Goal: Use online tool/utility: Utilize a website feature to perform a specific function

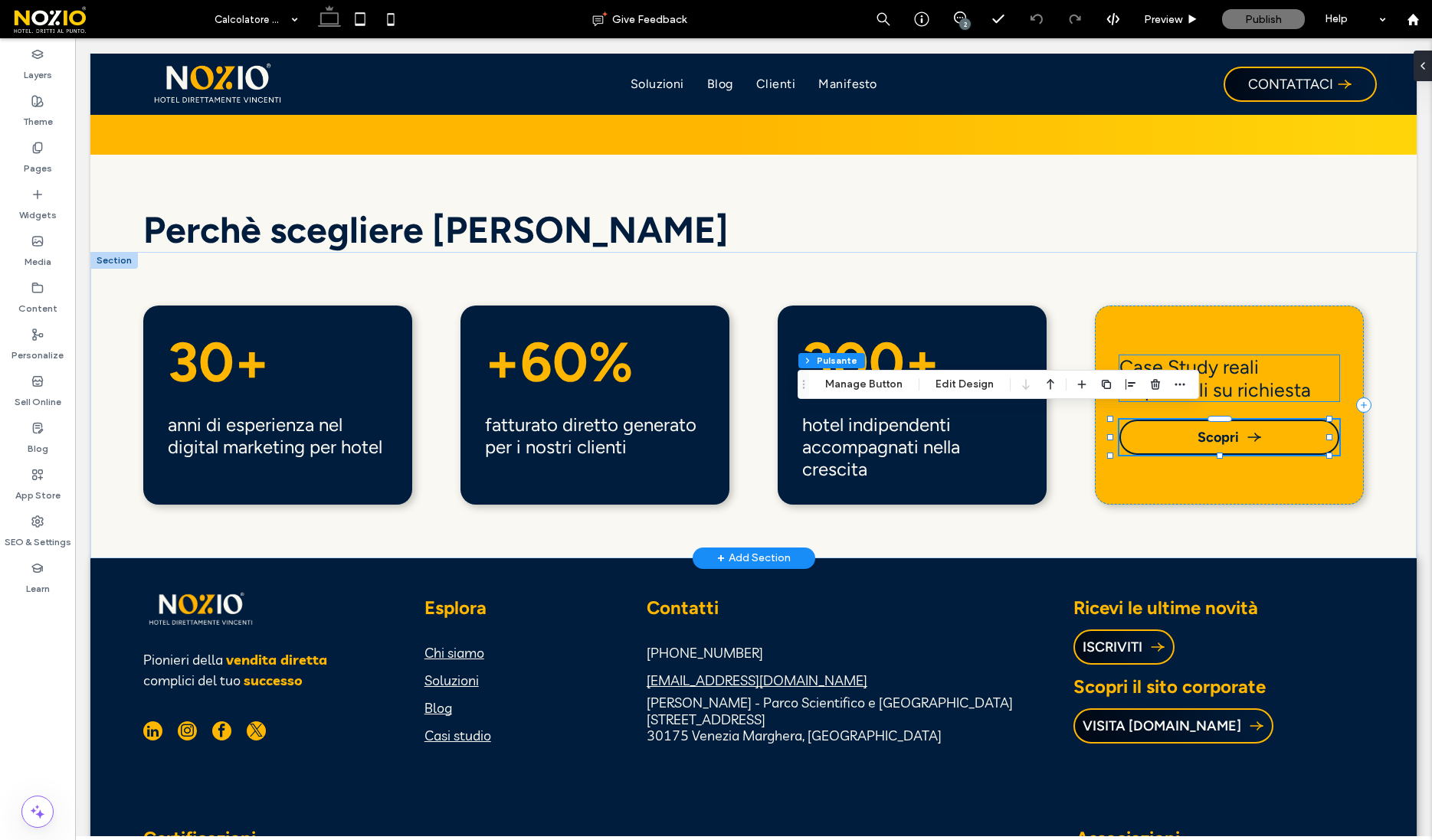
scroll to position [3387, 0]
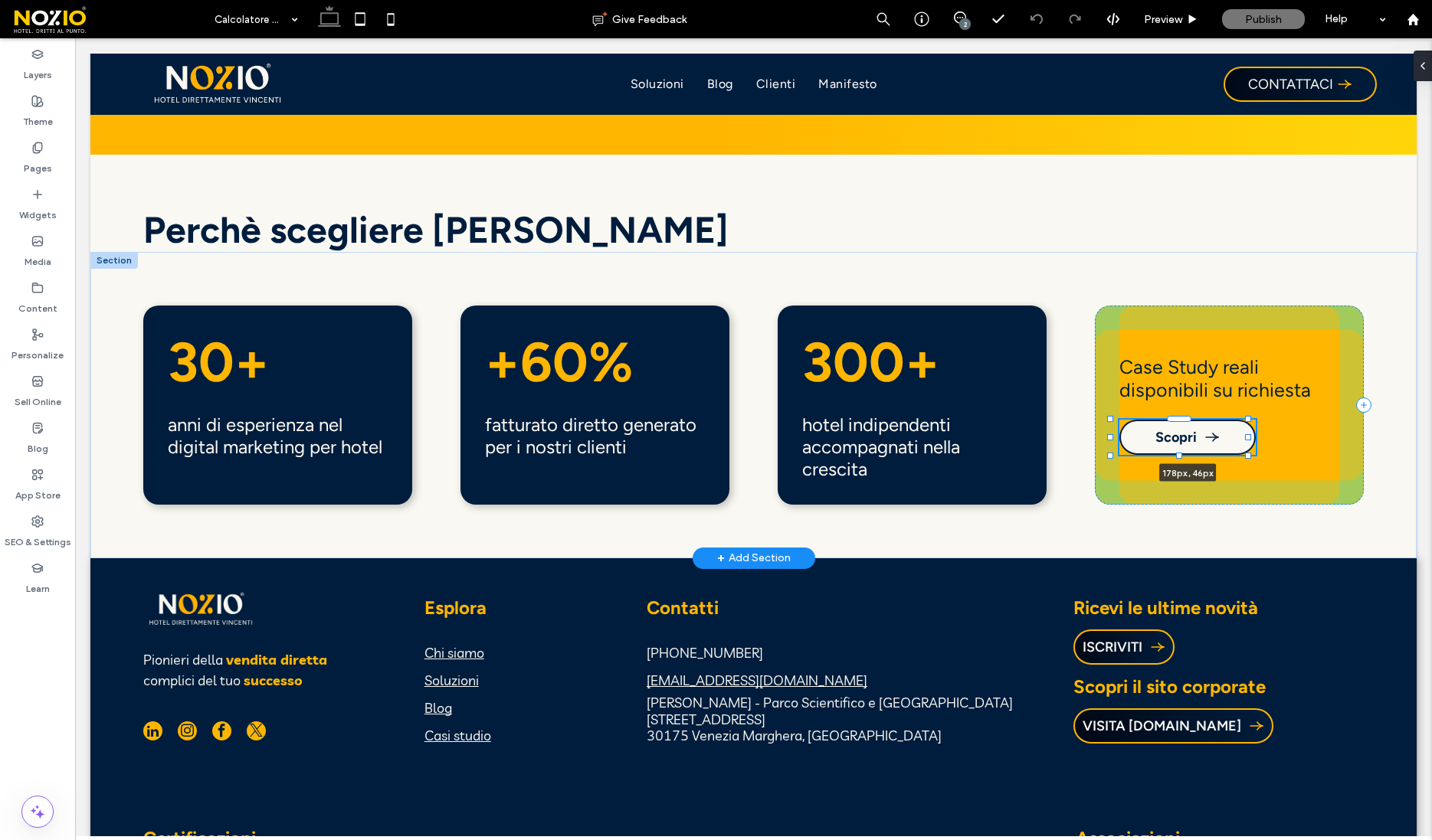
drag, startPoint x: 1327, startPoint y: 428, endPoint x: 1246, endPoint y: 435, distance: 81.3
click at [1112, 421] on div at bounding box center [1111, 420] width 1 height 1
type input "***"
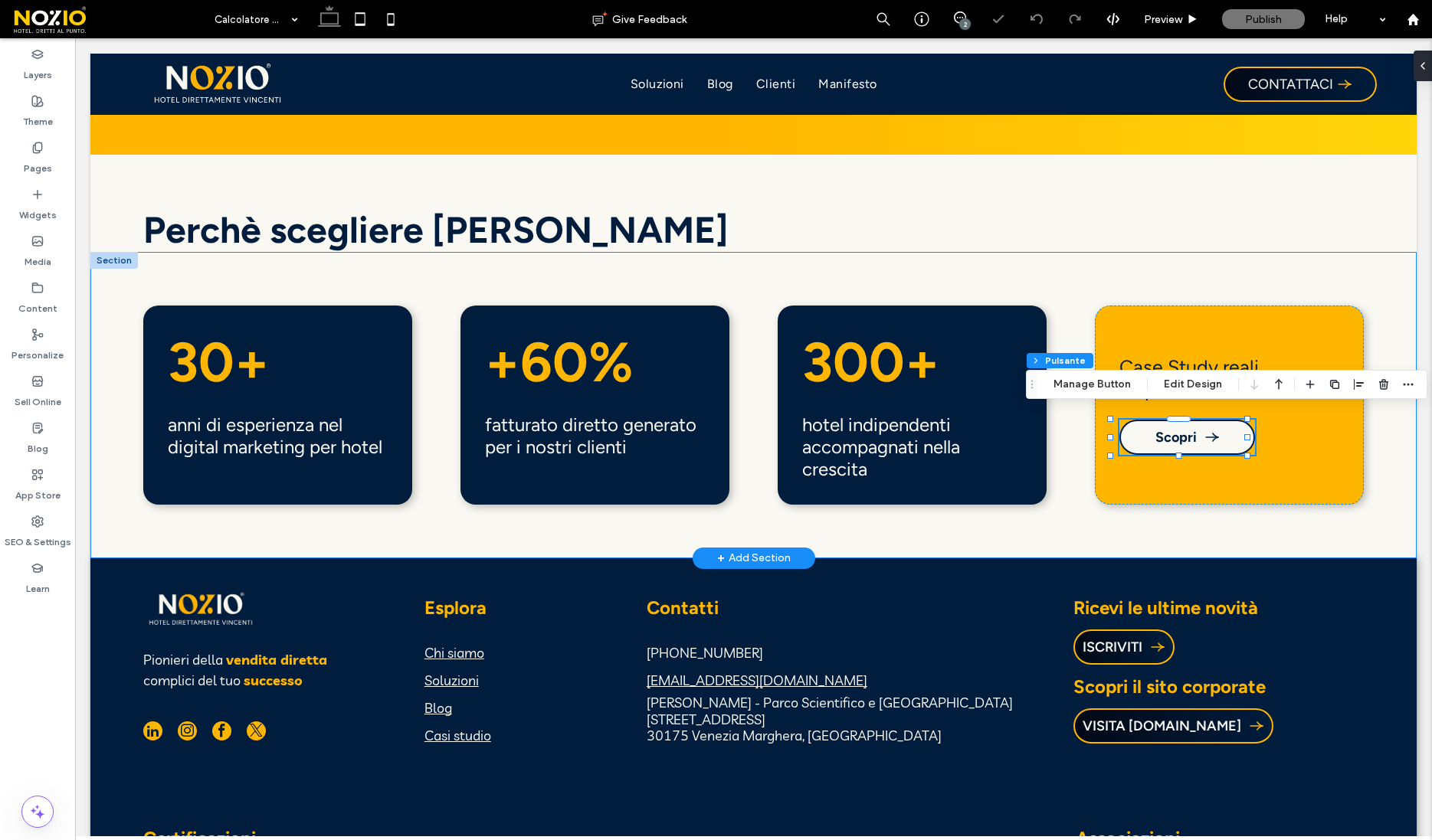
click at [1253, 527] on div "30+ anni di esperienza nel digital marketing per hotel +60% fatturato diretto g…" at bounding box center [753, 405] width 1326 height 306
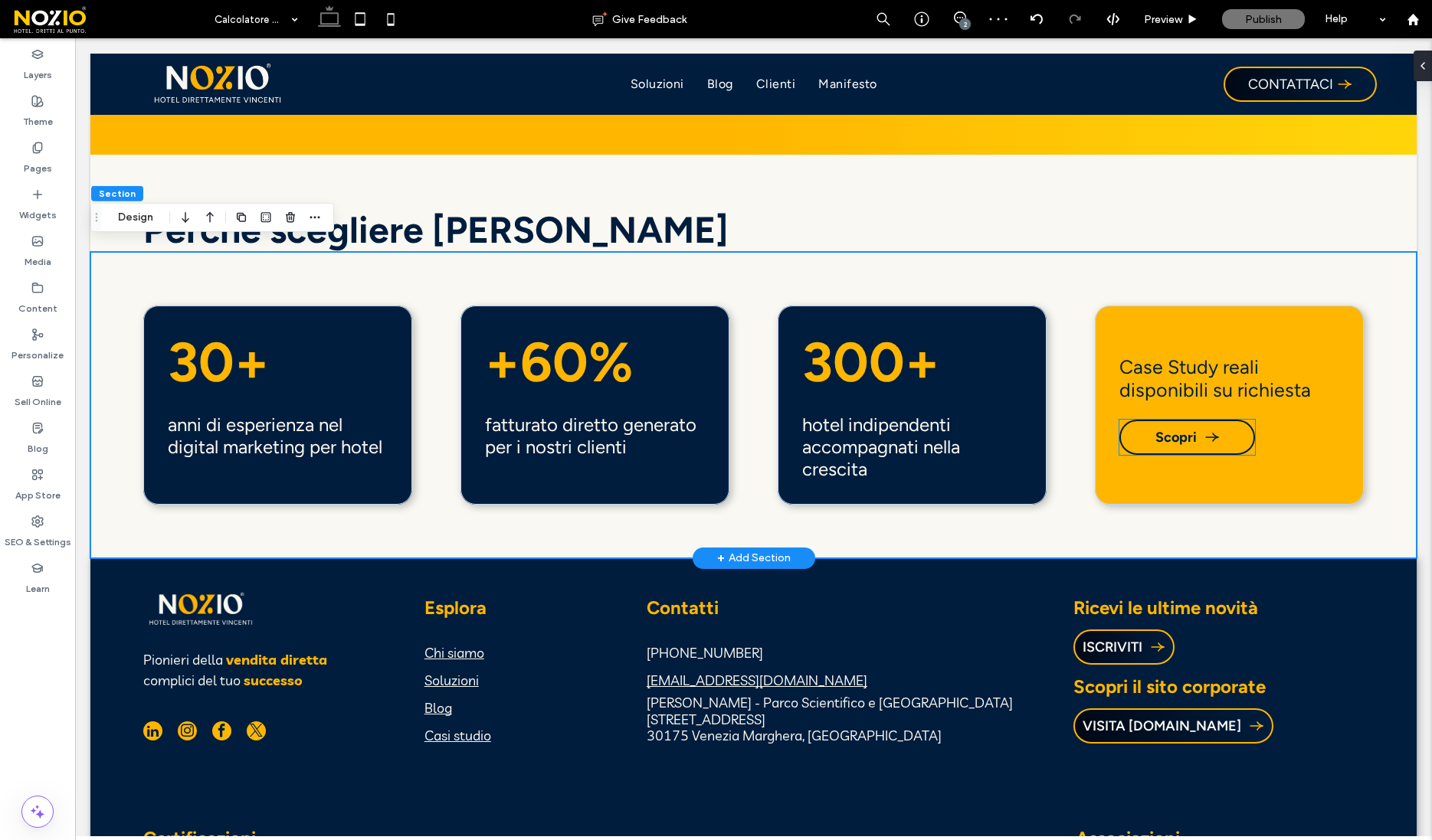
click at [1238, 428] on link "Scopri" at bounding box center [1187, 437] width 136 height 35
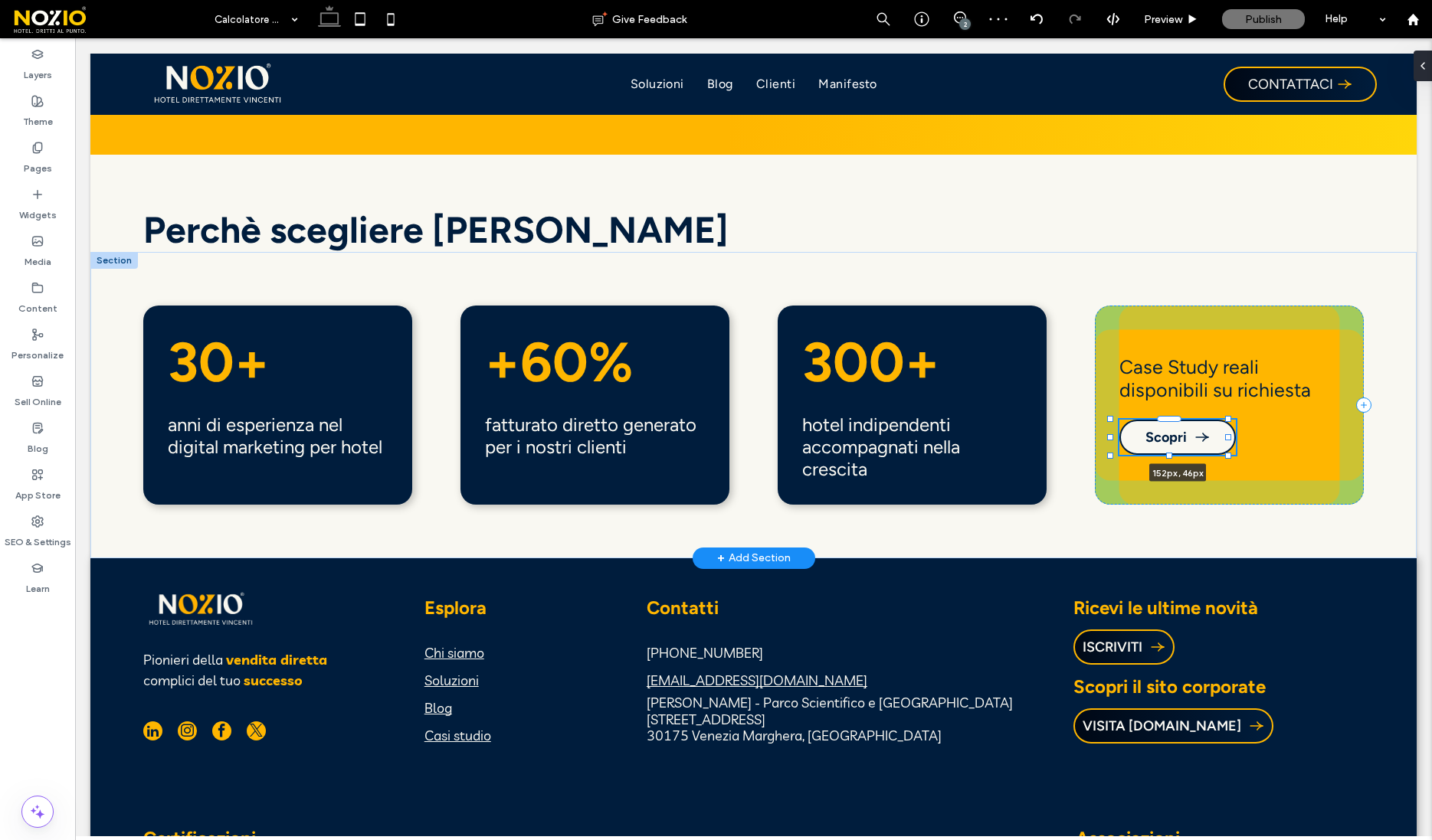
drag, startPoint x: 1249, startPoint y: 428, endPoint x: 1230, endPoint y: 429, distance: 19.0
click at [1230, 435] on div at bounding box center [1228, 437] width 6 height 6
type input "***"
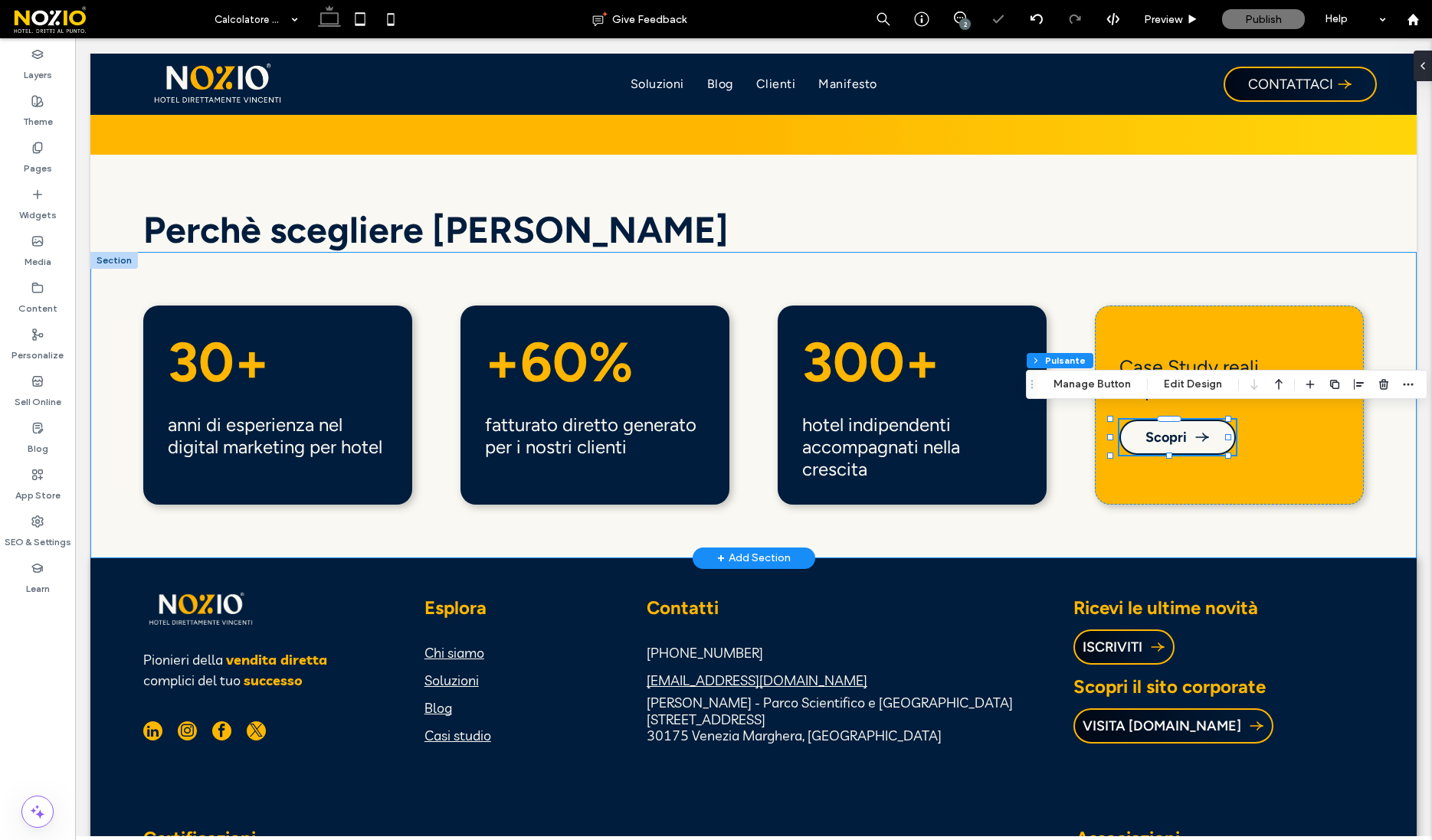
click at [1199, 513] on div "30+ anni di esperienza nel digital marketing per hotel +60% fatturato diretto g…" at bounding box center [753, 405] width 1326 height 306
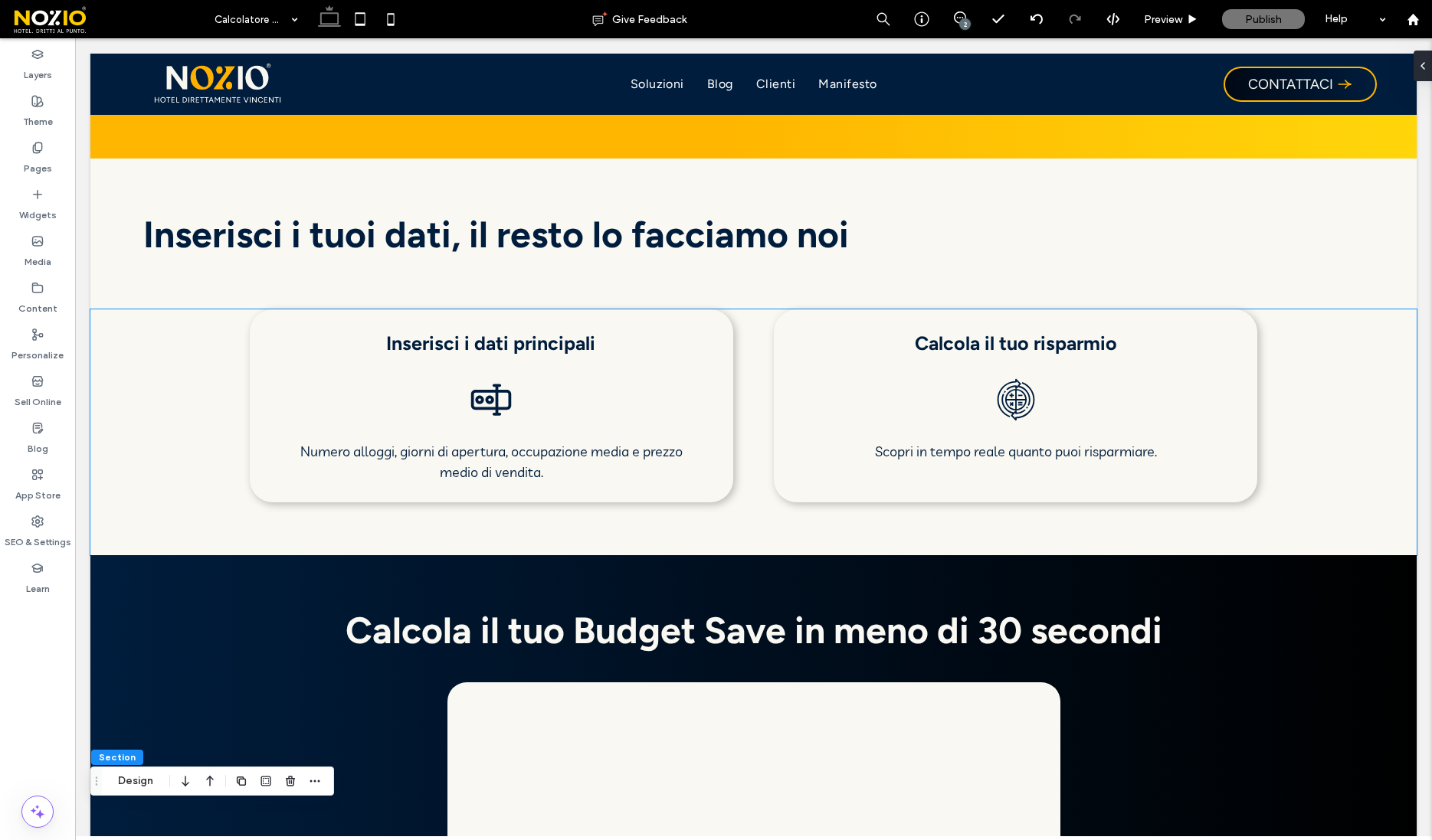
scroll to position [1087, 0]
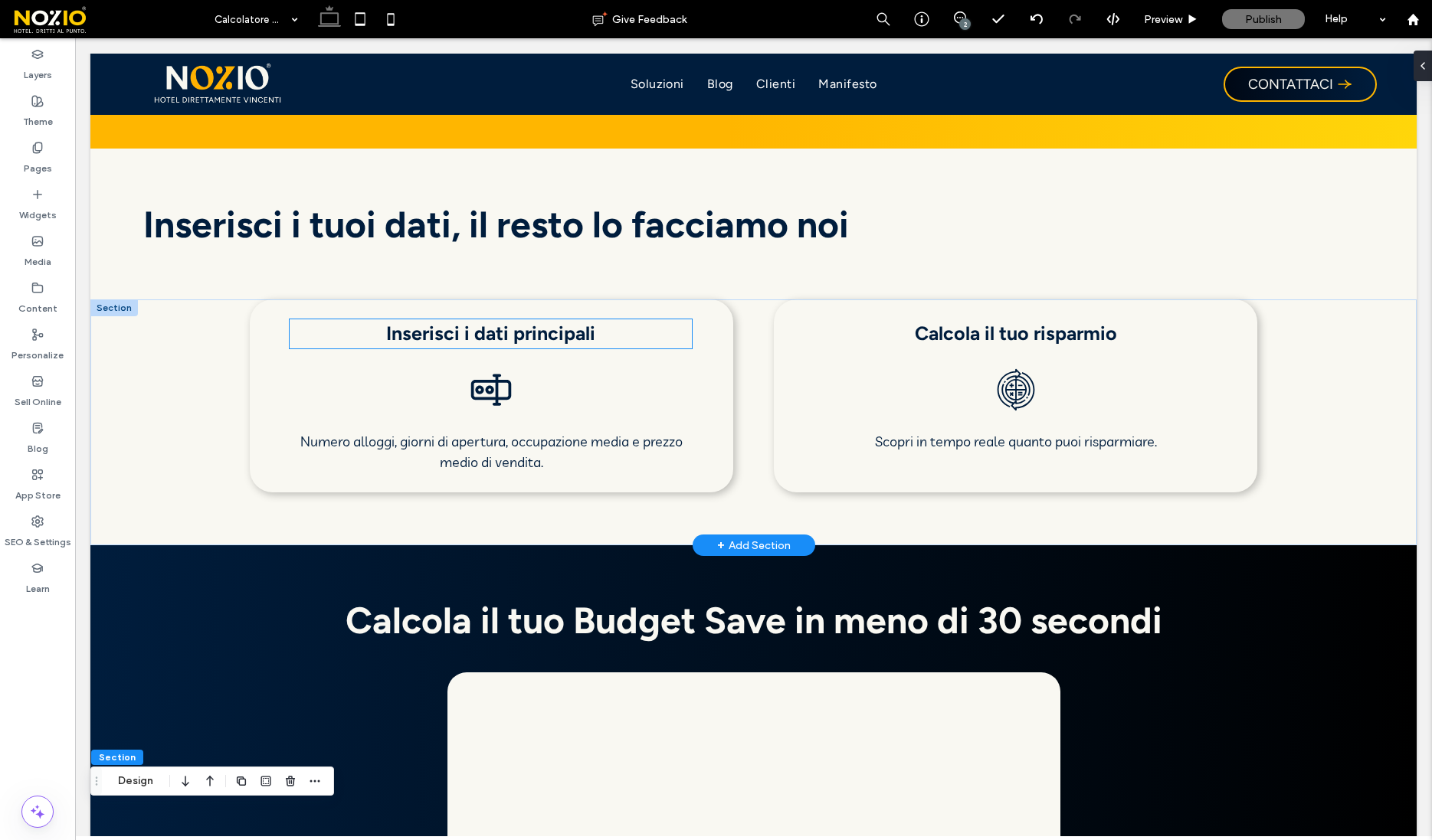
click at [374, 329] on h3 "Inserisci i dati principali" at bounding box center [491, 334] width 402 height 29
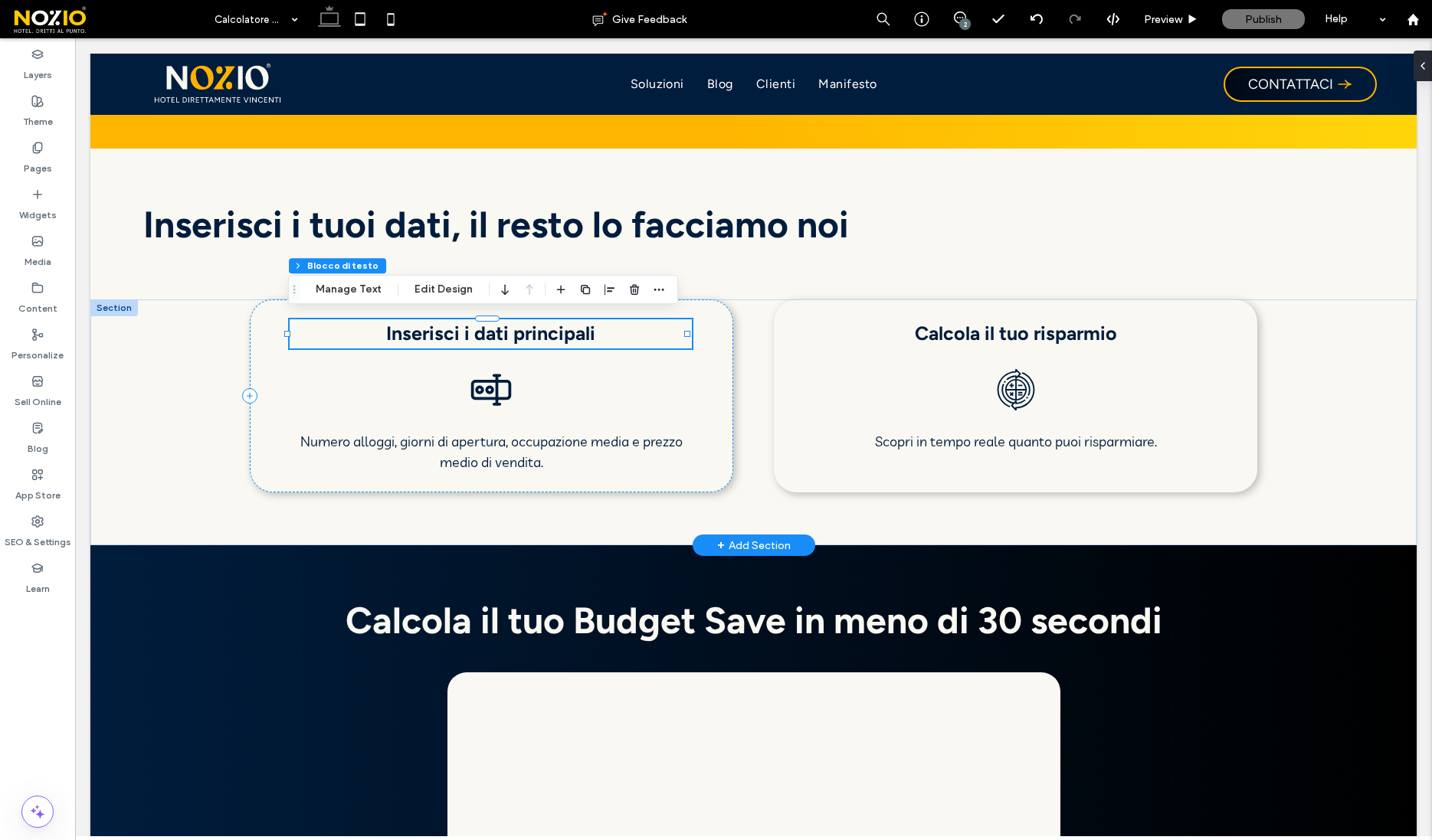
click at [374, 329] on h3 "Inserisci i dati principali" at bounding box center [491, 334] width 402 height 29
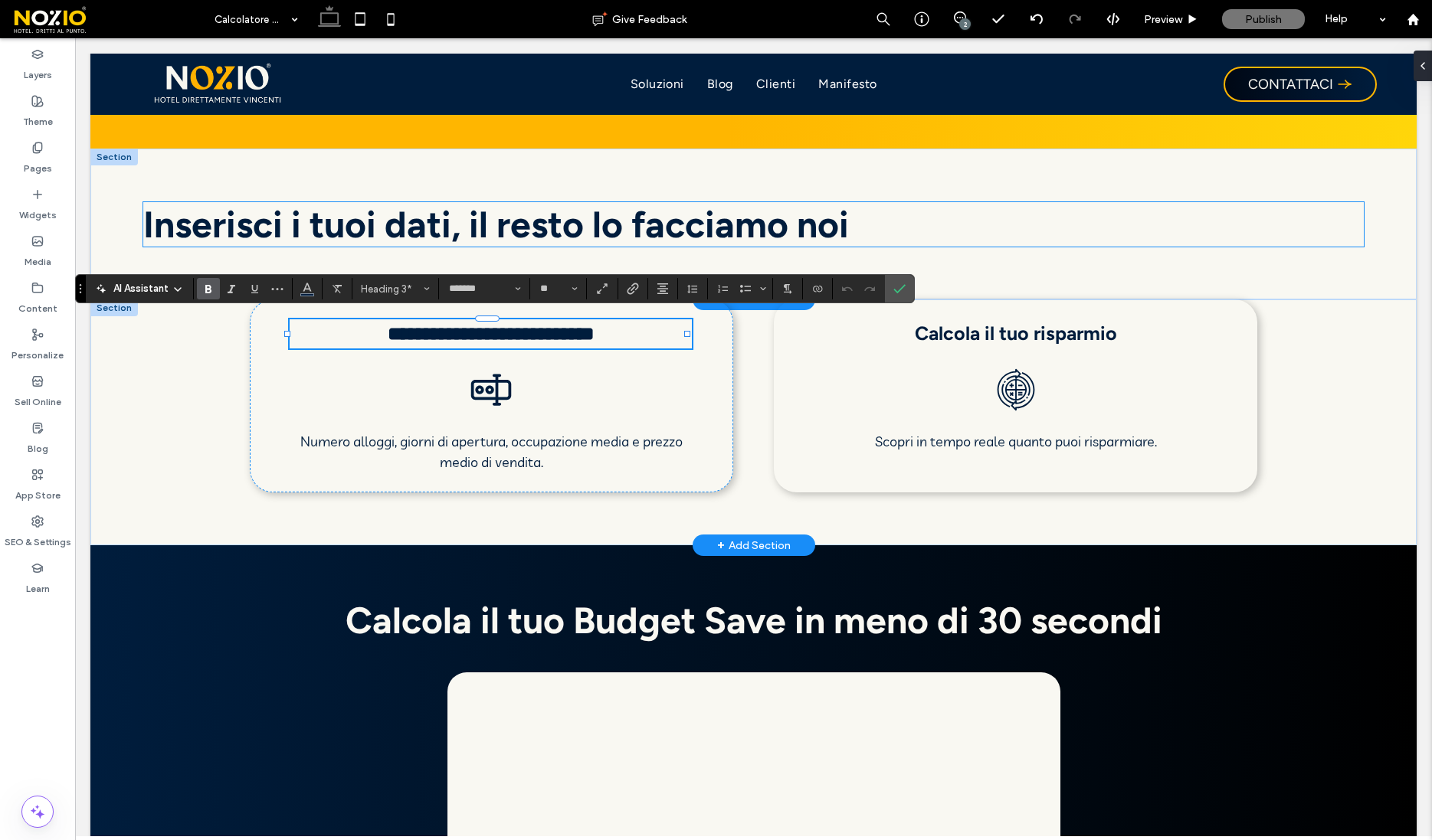
click at [1179, 234] on h2 "Inserisci i tuoi dati, il resto lo facciamo noi" at bounding box center [753, 224] width 1221 height 45
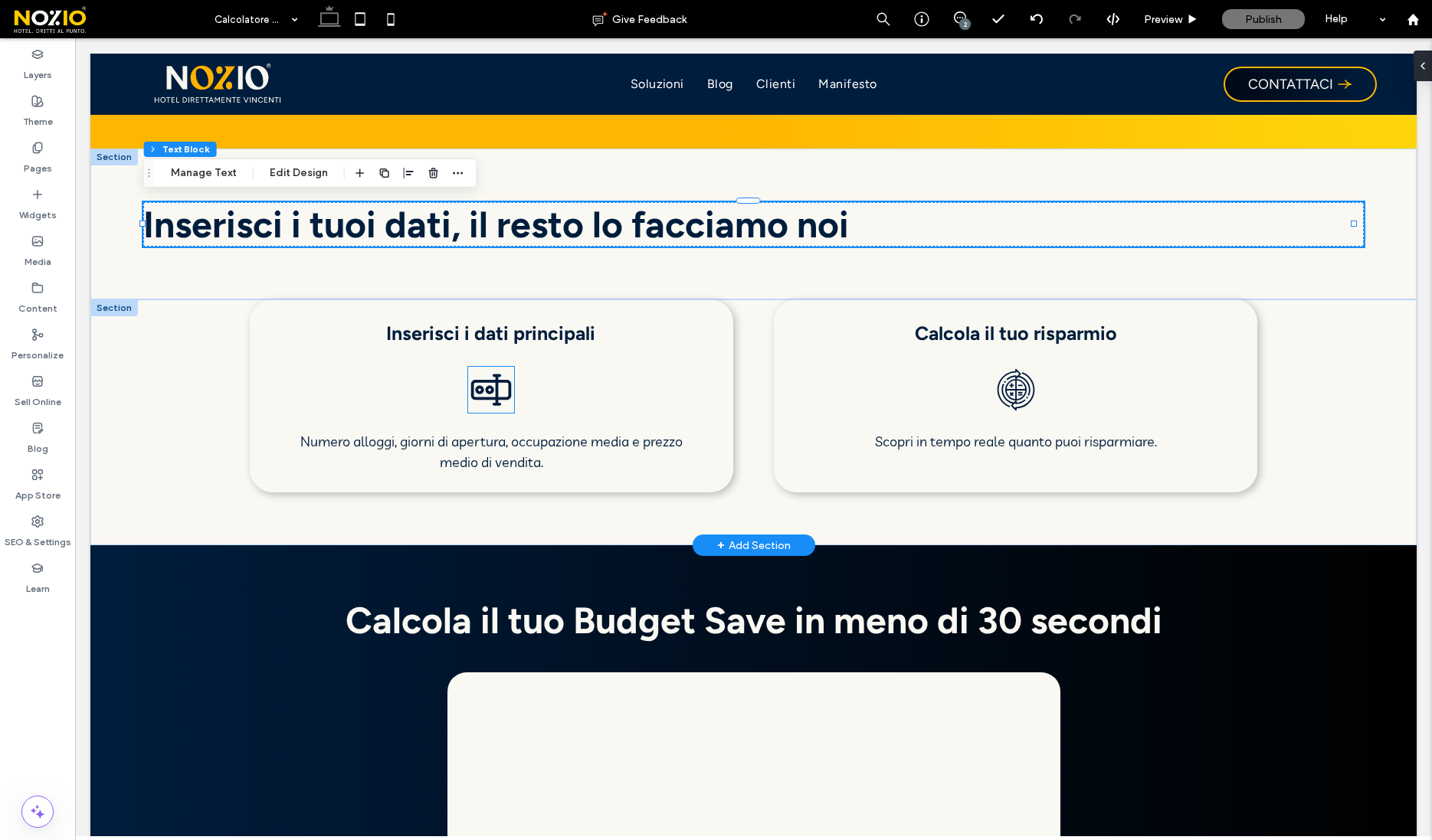
click at [493, 380] on icon at bounding box center [491, 389] width 40 height 32
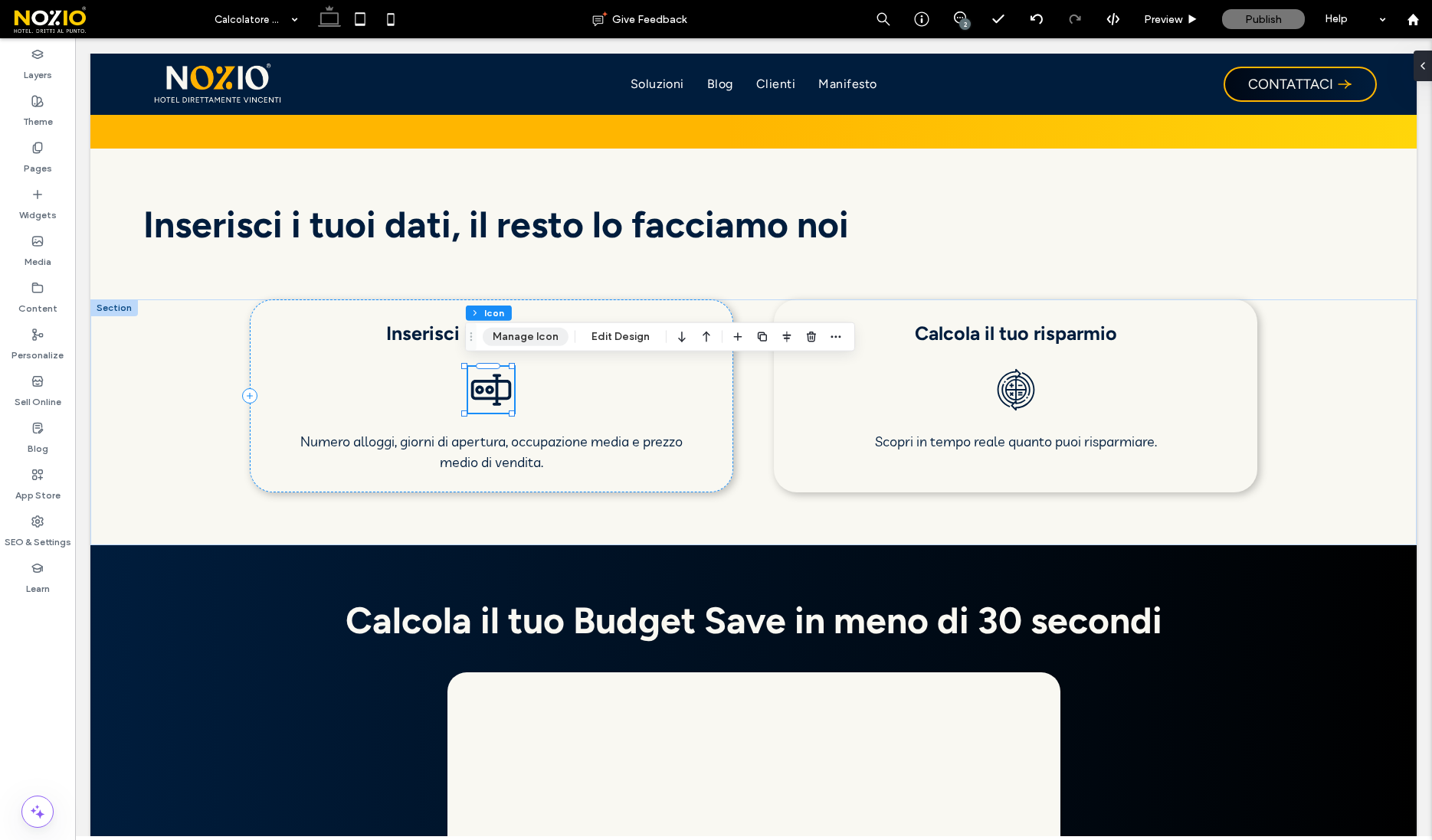
click at [518, 338] on button "Manage Icon" at bounding box center [526, 337] width 86 height 18
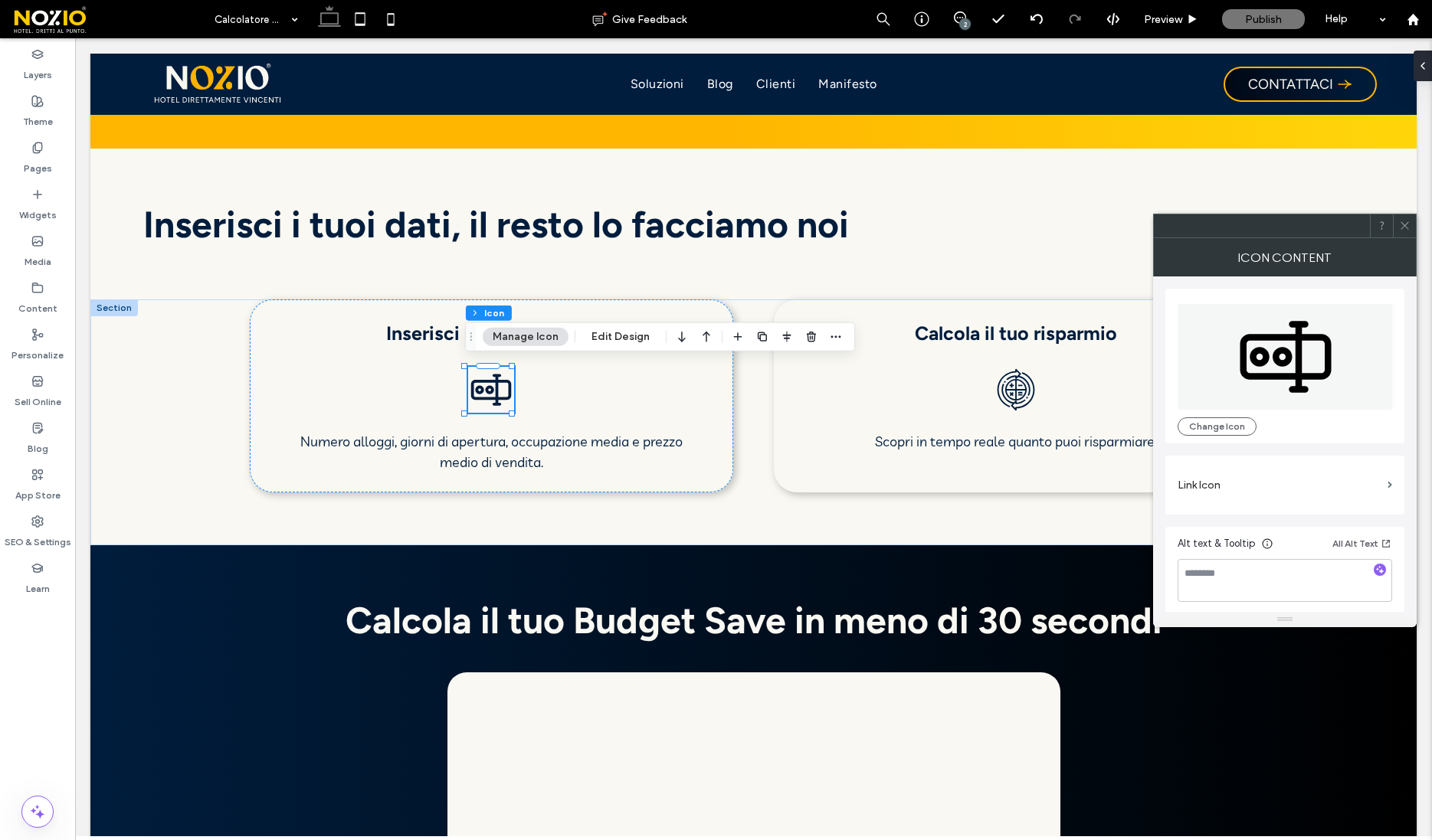
click at [1191, 412] on div "Change Icon" at bounding box center [1285, 366] width 215 height 139
click at [1197, 417] on button "Change Icon" at bounding box center [1217, 426] width 79 height 18
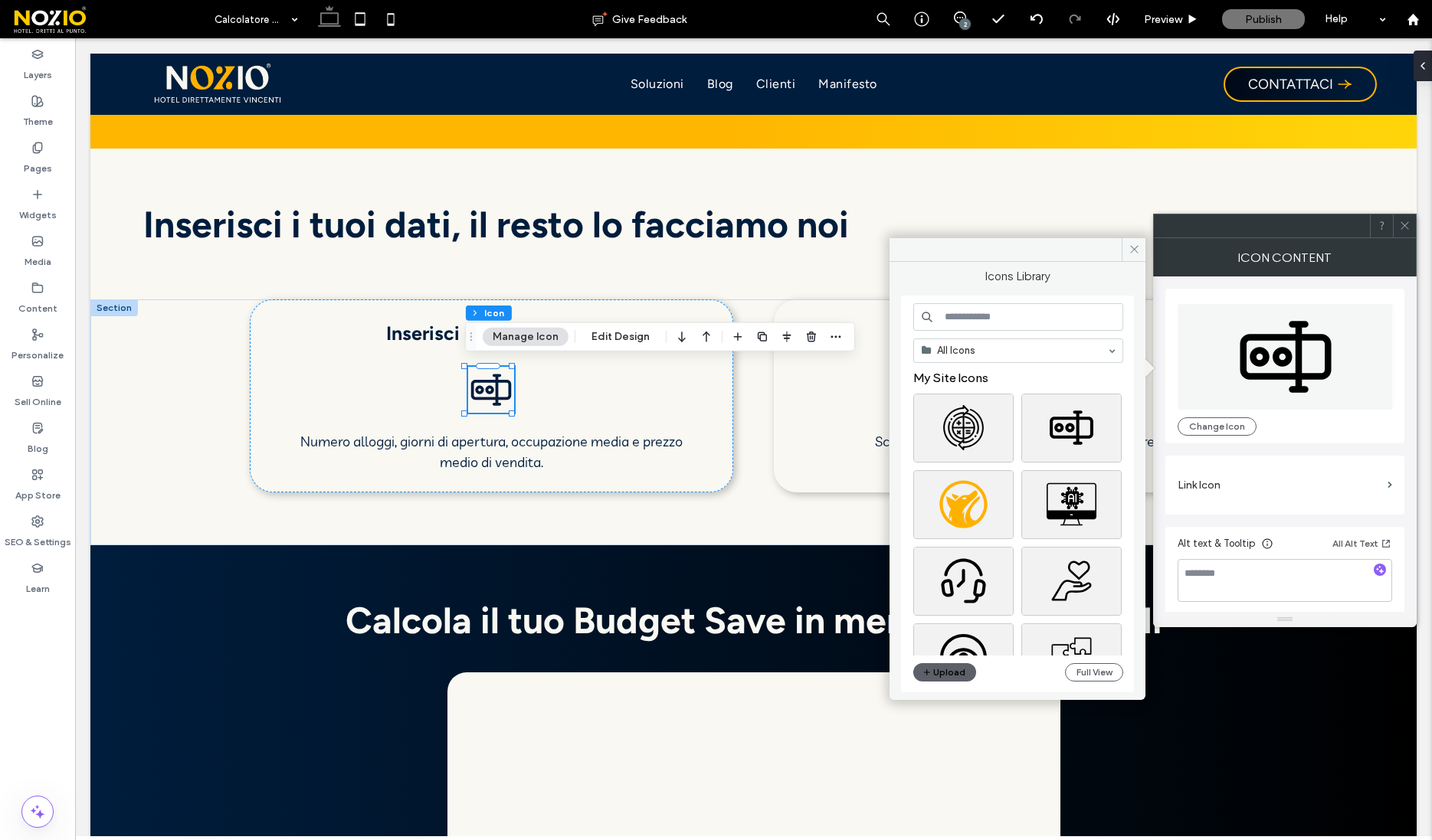
click at [999, 311] on input at bounding box center [1018, 317] width 210 height 27
type input "*"
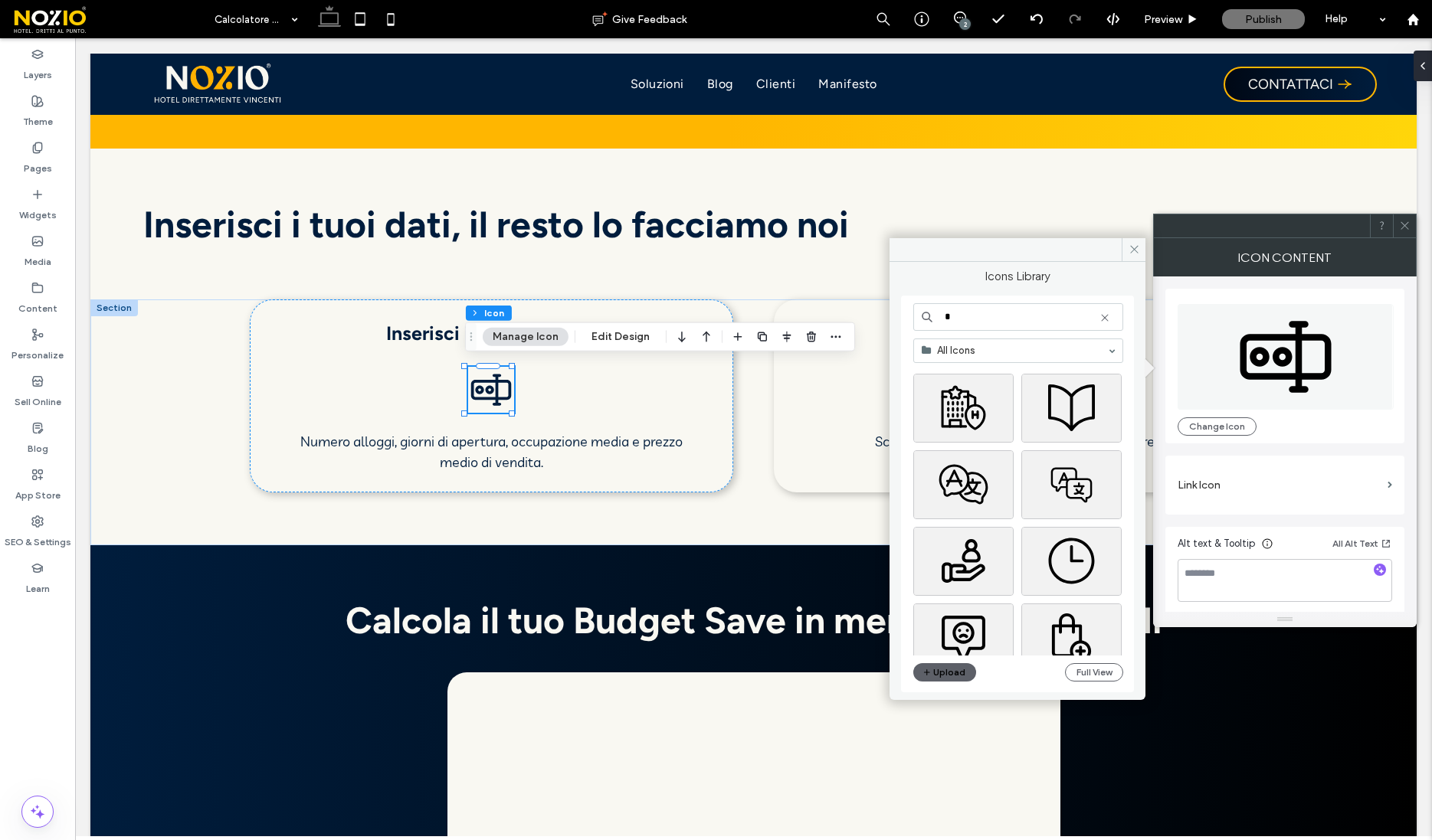
scroll to position [238, 0]
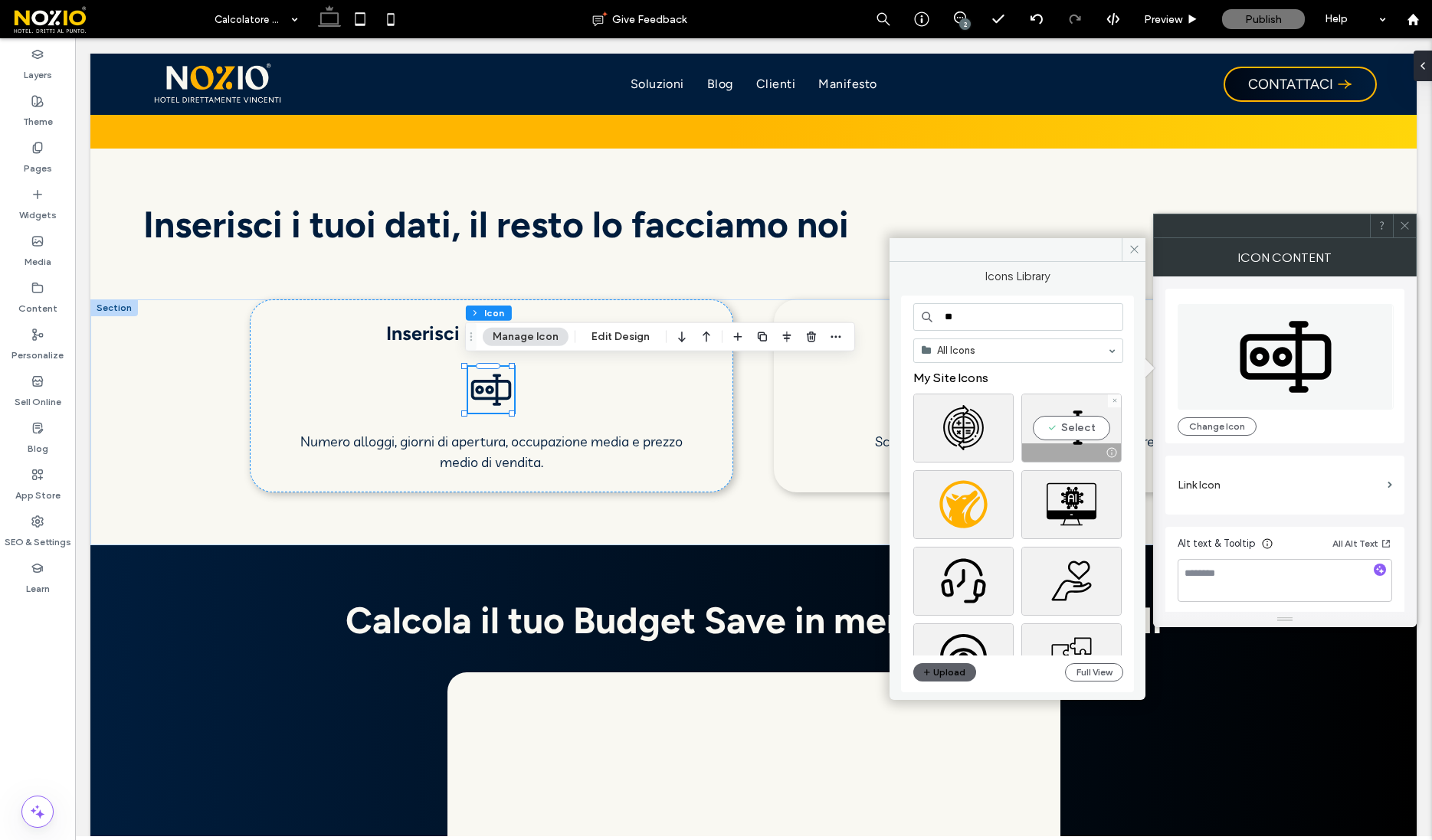
type input "***"
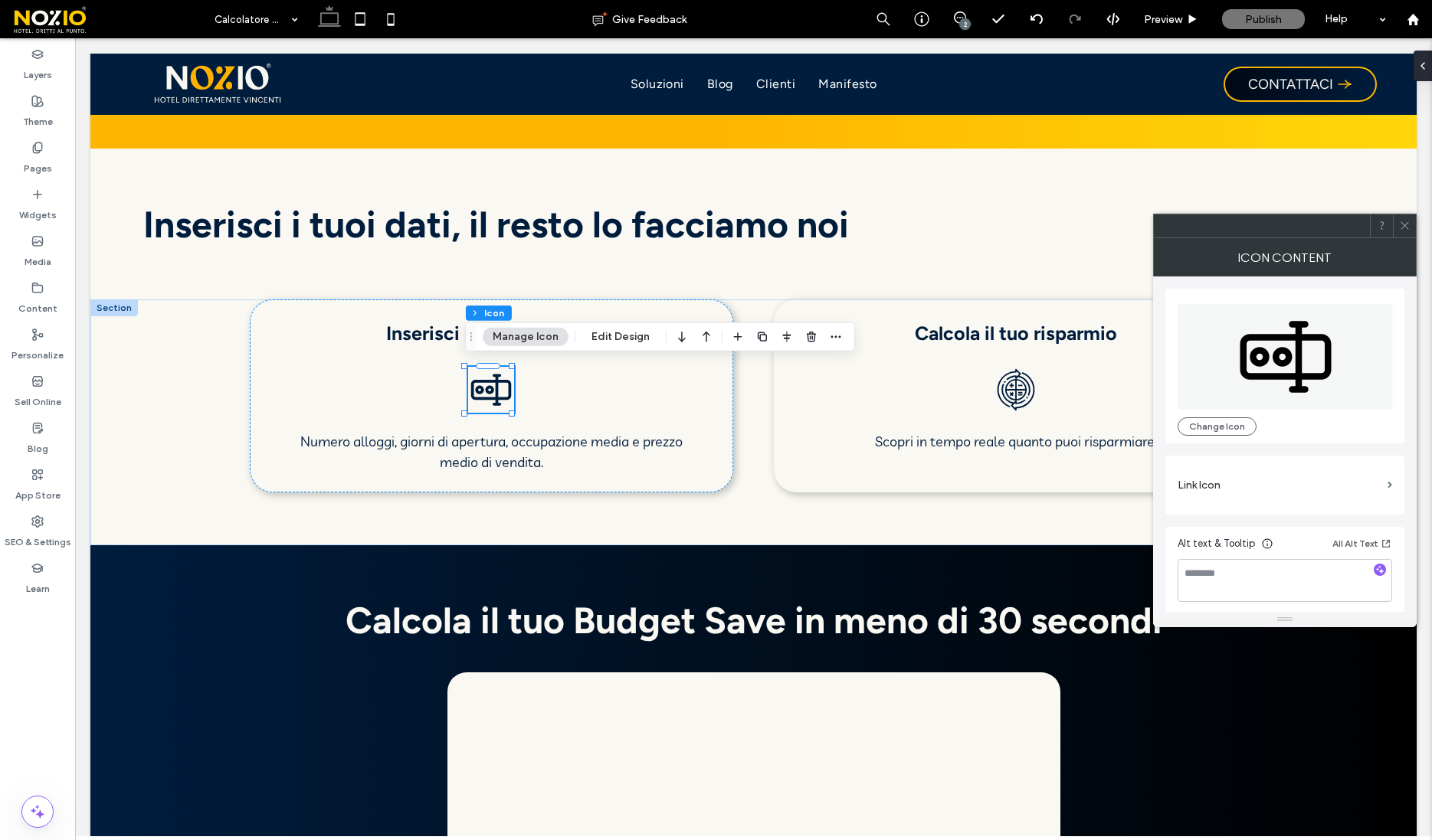
scroll to position [3, 0]
click at [1231, 417] on button "Change Icon" at bounding box center [1217, 423] width 79 height 18
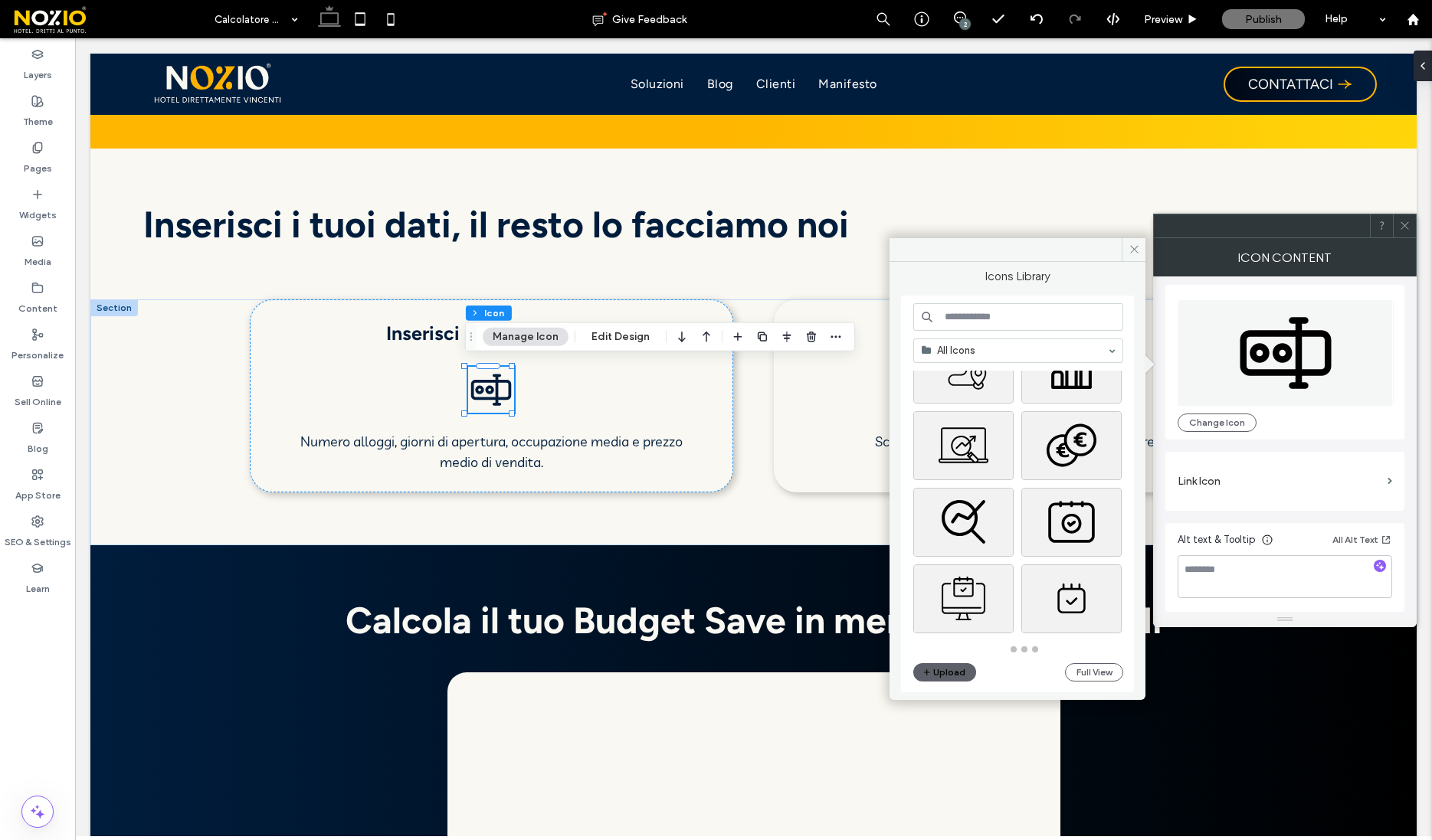
scroll to position [672, 0]
click at [1020, 322] on input at bounding box center [1018, 317] width 210 height 27
type input "***"
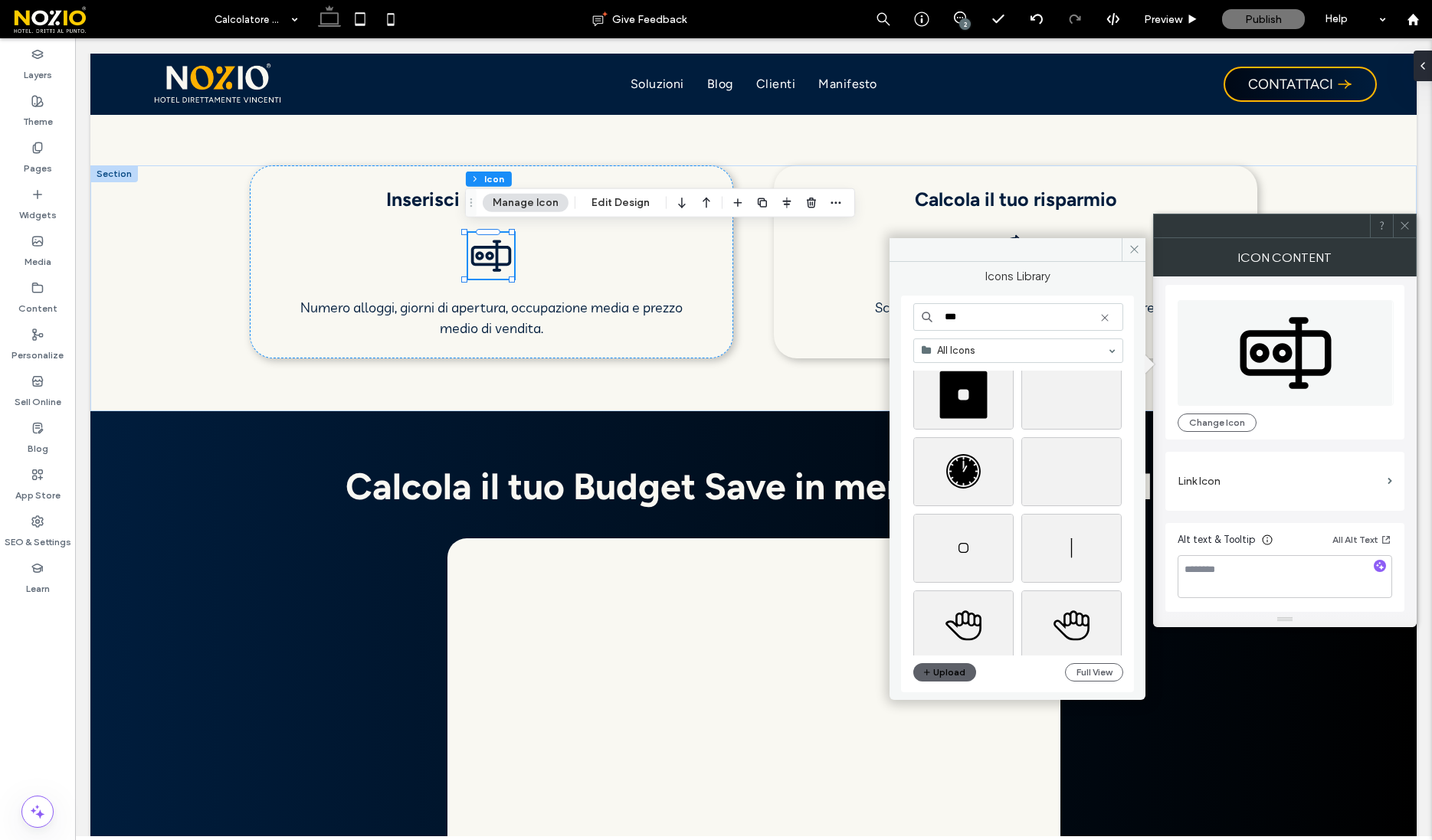
scroll to position [3590, 0]
click at [1138, 253] on icon at bounding box center [1134, 249] width 11 height 11
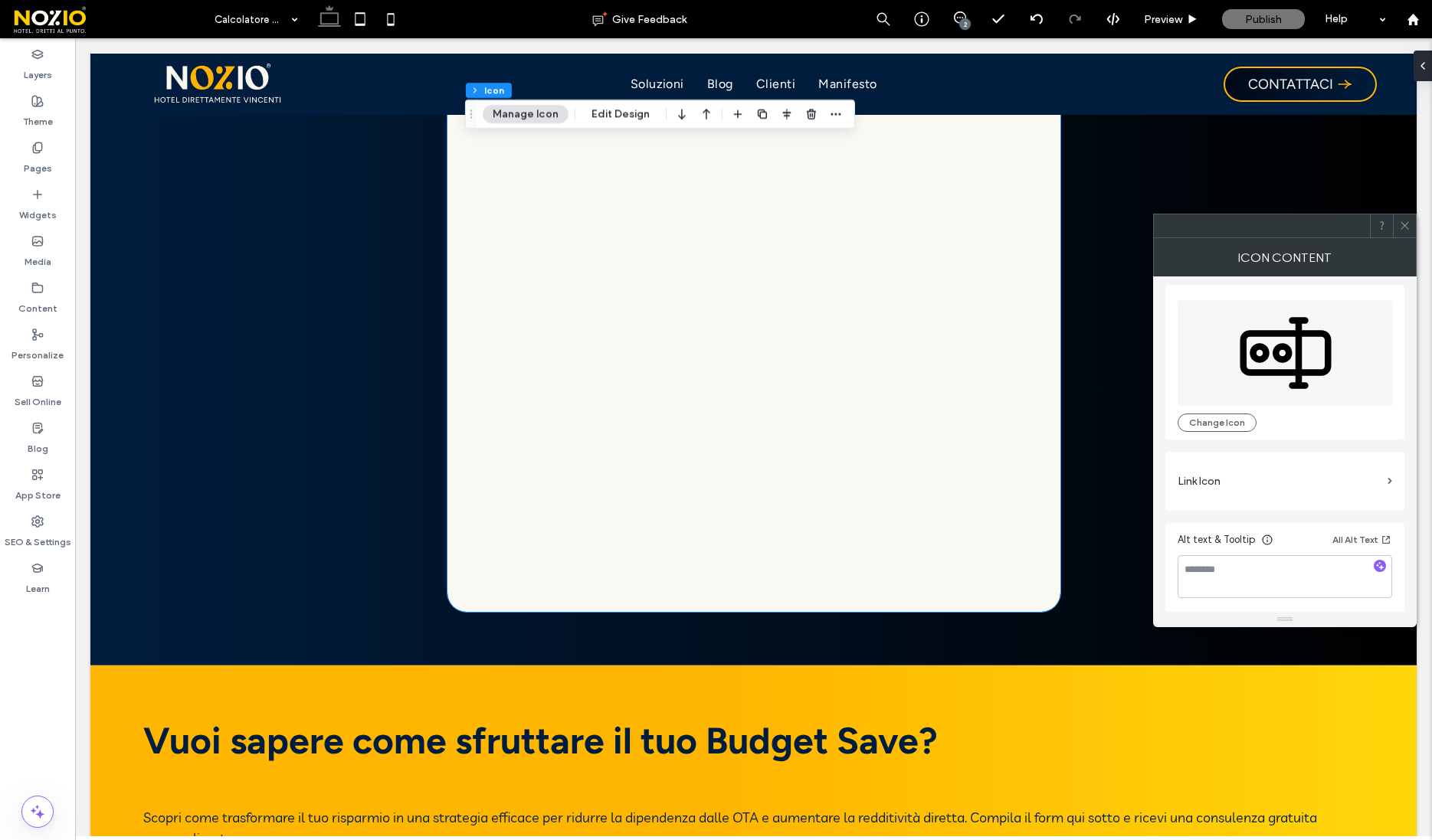
scroll to position [1886, 0]
